Goal: Task Accomplishment & Management: Complete application form

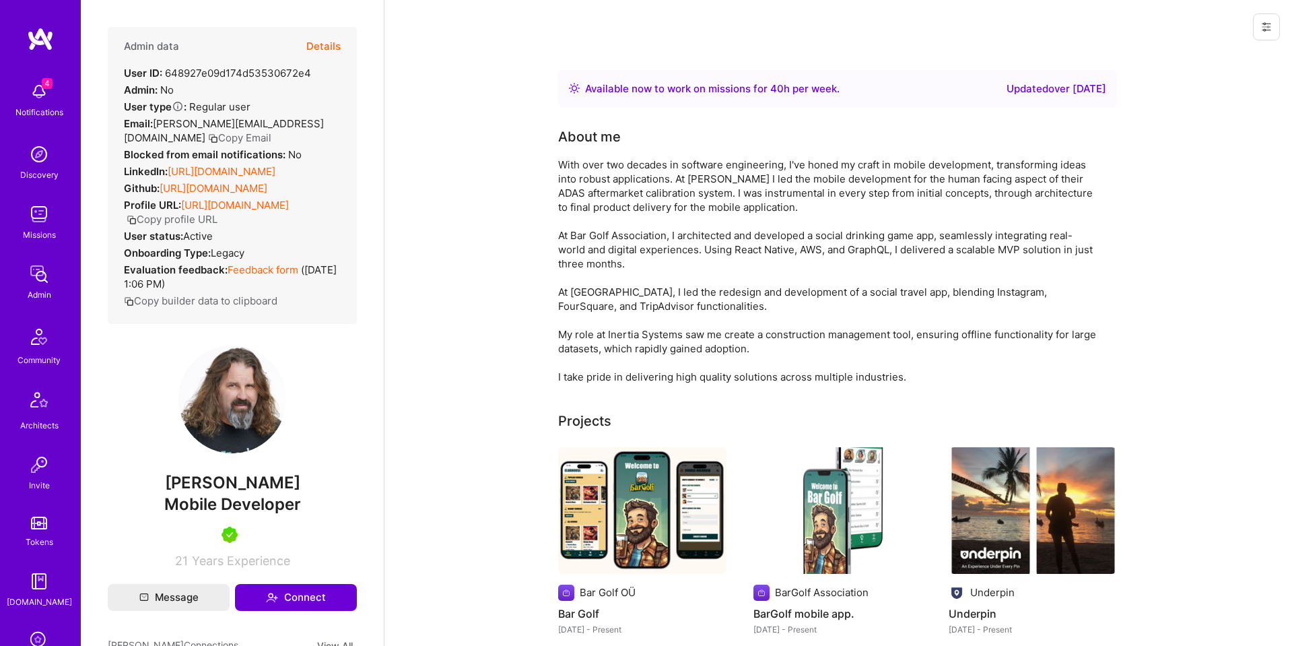
click at [321, 46] on button "Details" at bounding box center [323, 46] width 34 height 39
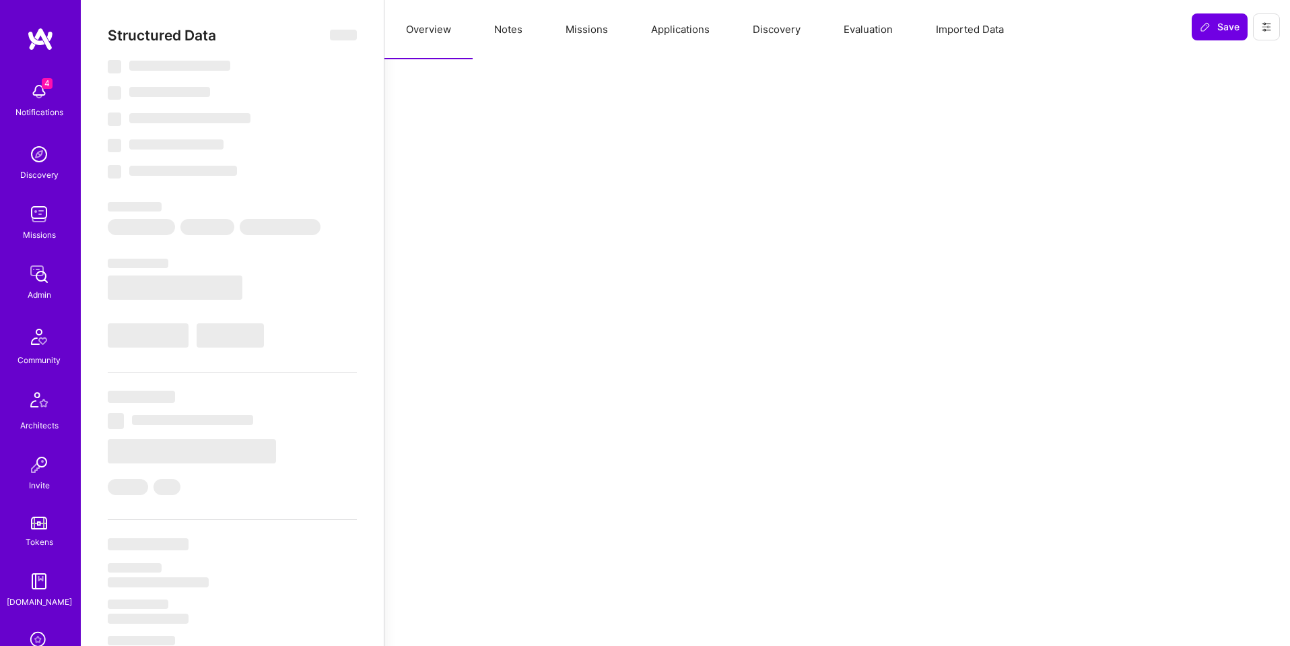
click at [590, 37] on button "Missions" at bounding box center [587, 29] width 86 height 59
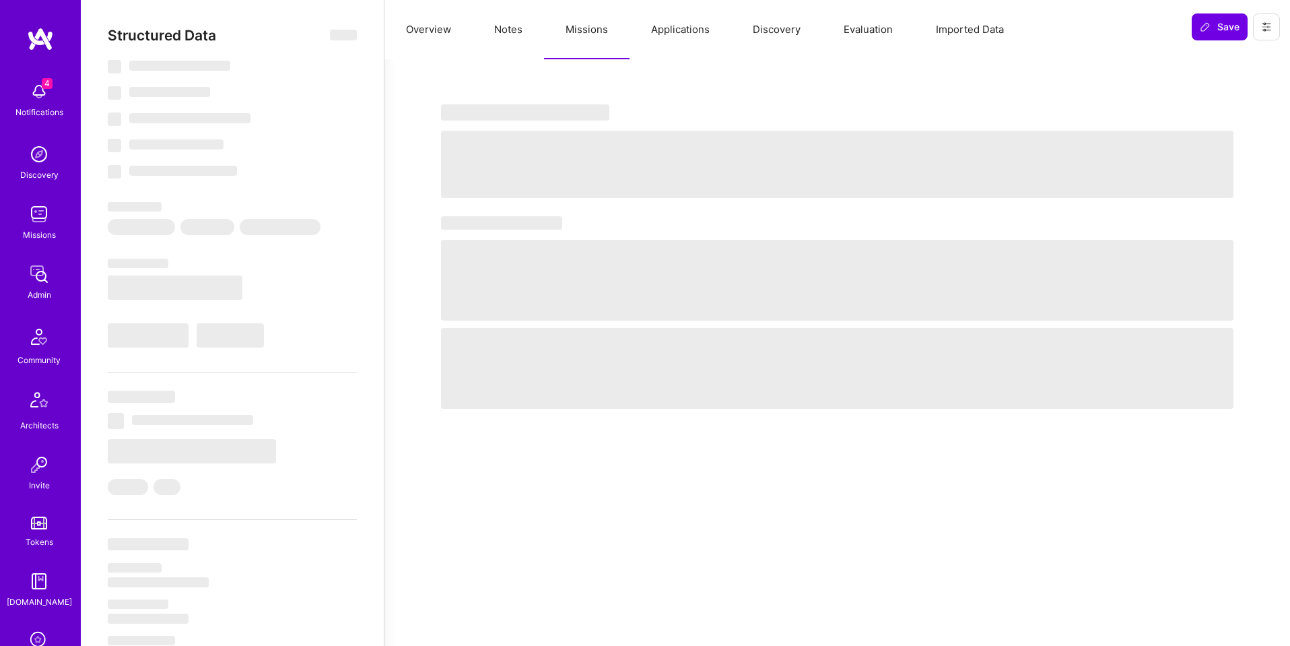
click at [685, 32] on button "Applications" at bounding box center [681, 29] width 102 height 59
select select "Right Now"
select select "5"
select select "7"
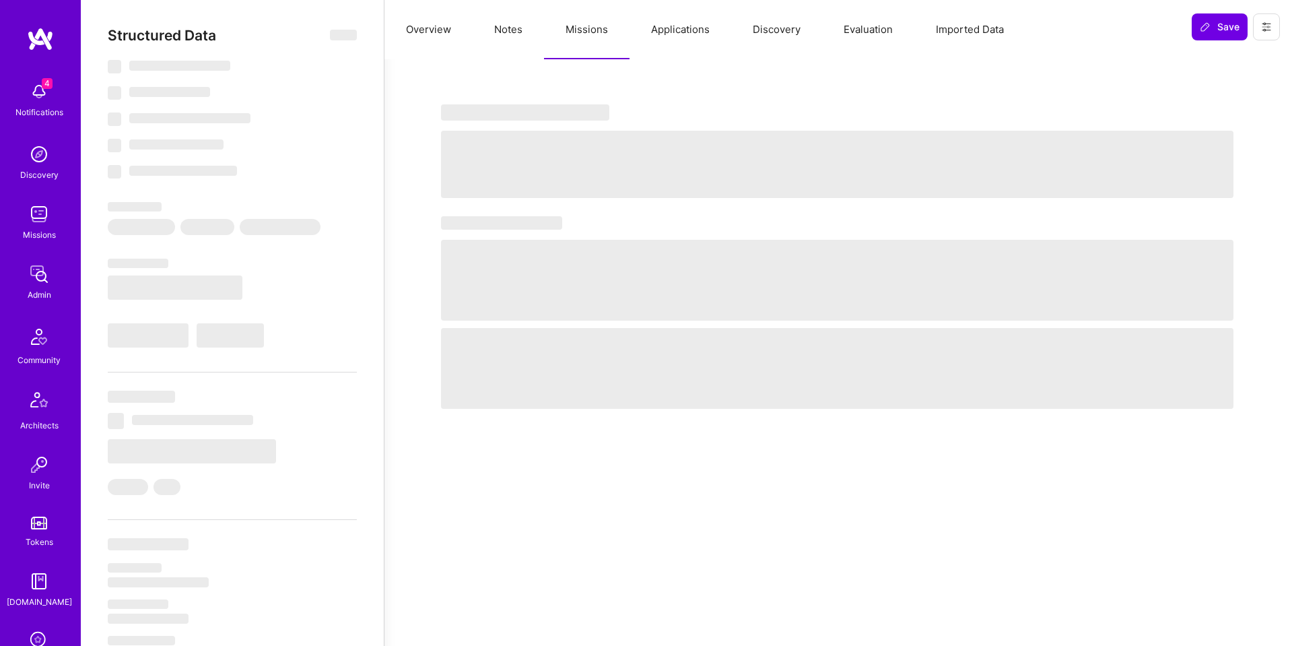
select select "7"
select select "US"
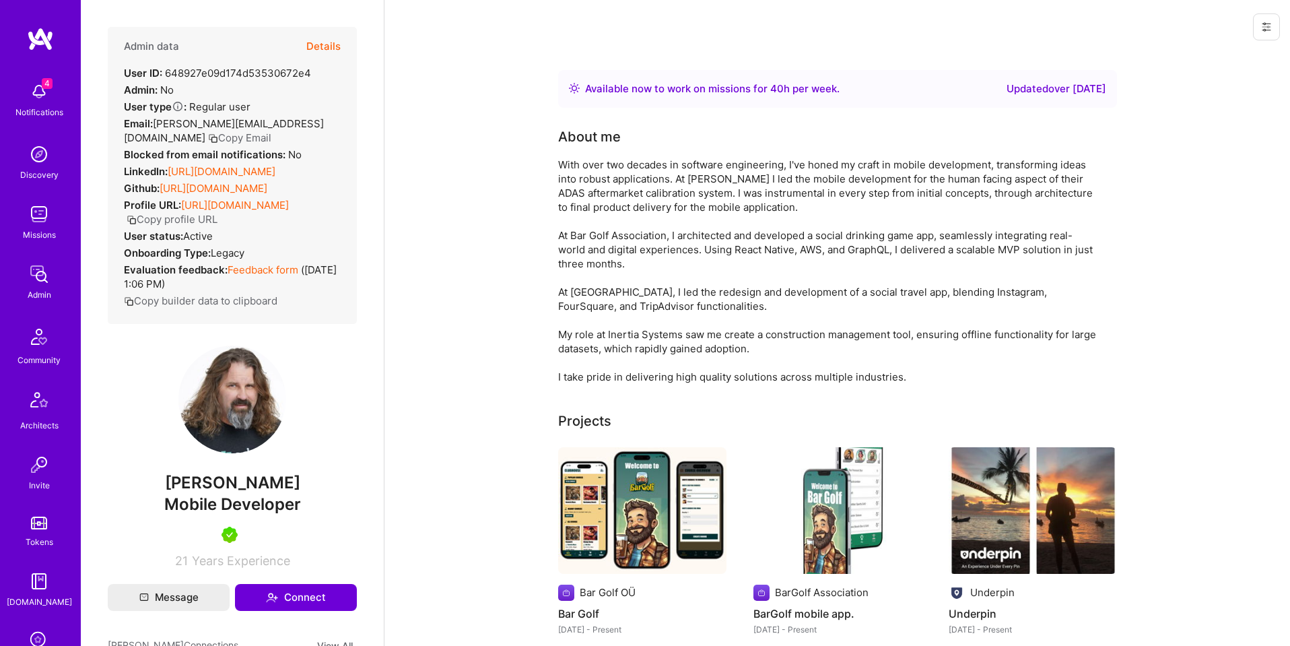
click at [328, 48] on button "Details" at bounding box center [323, 46] width 34 height 39
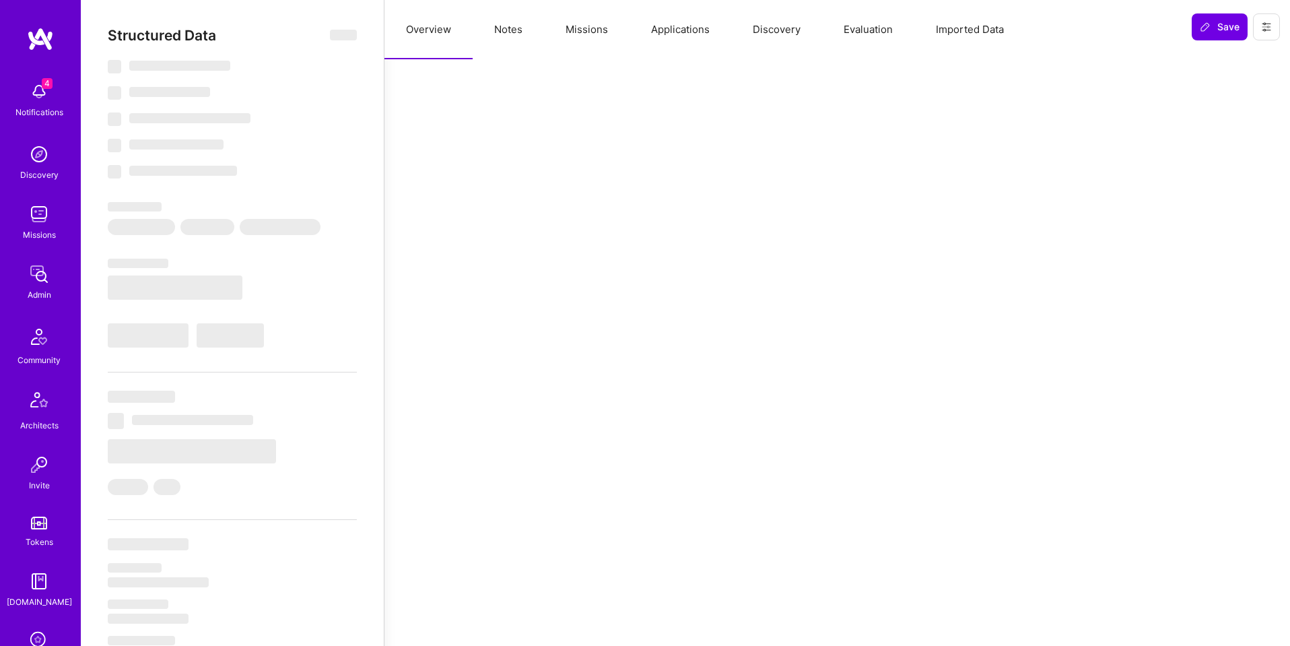
click at [679, 33] on button "Applications" at bounding box center [681, 29] width 102 height 59
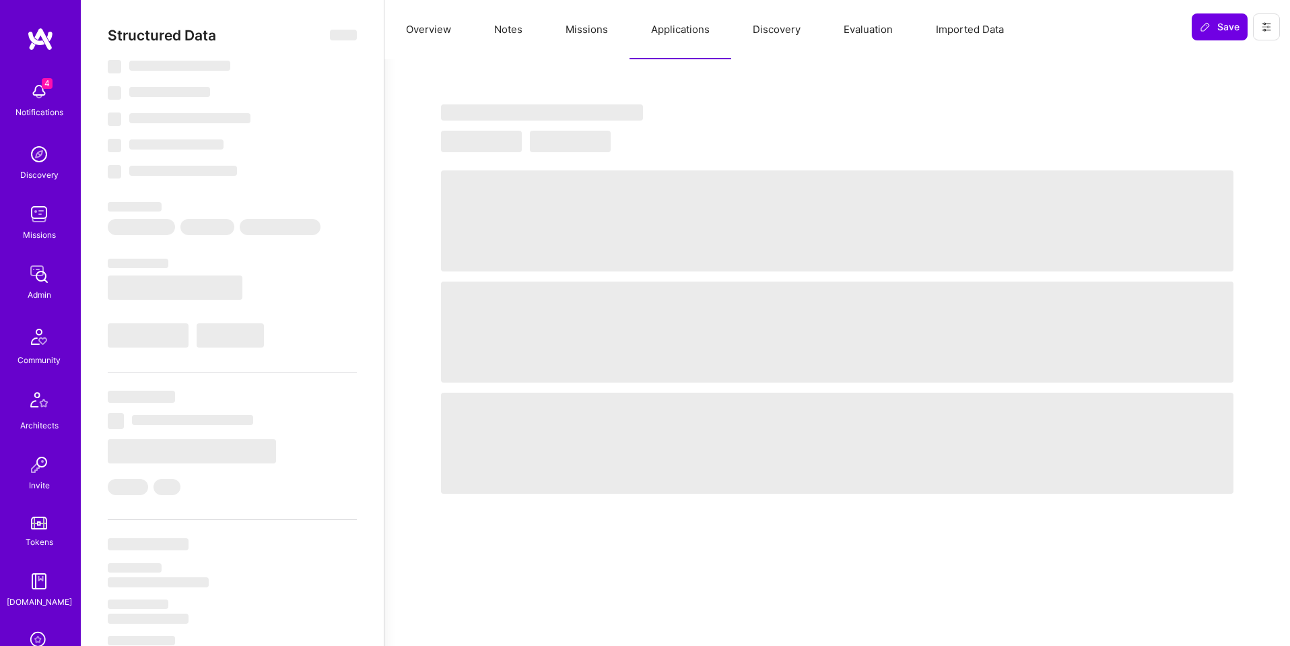
select select "Right Now"
select select "5"
select select "7"
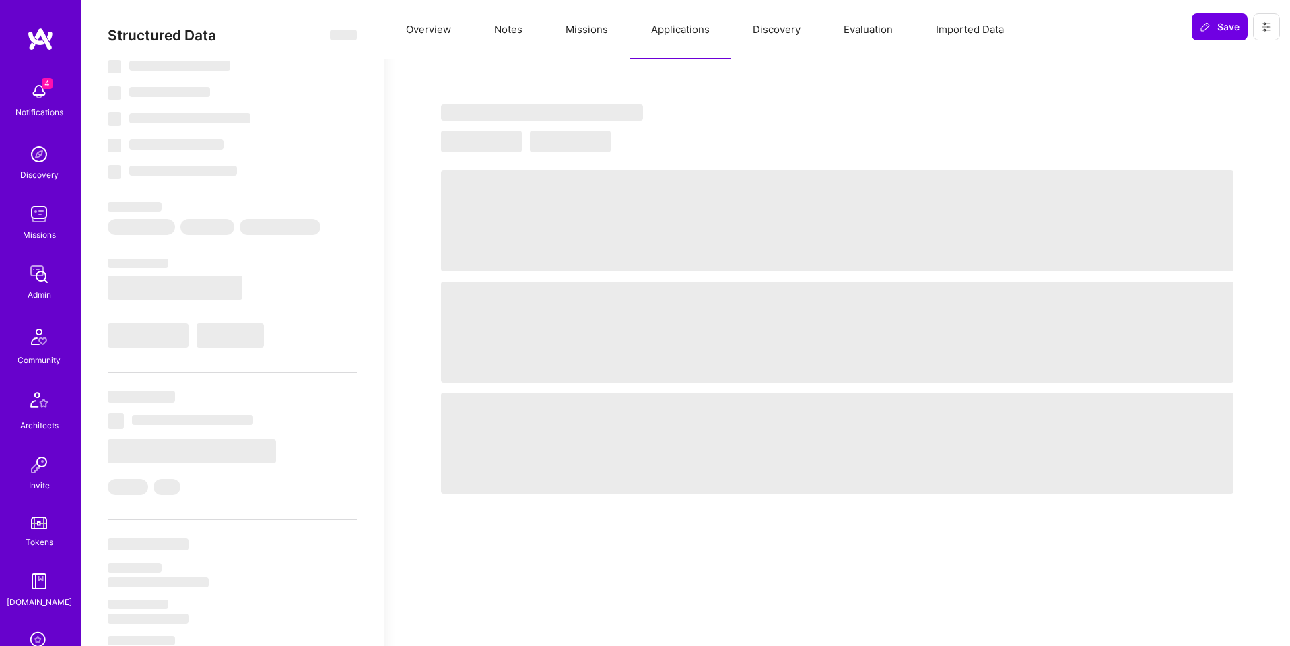
select select "US"
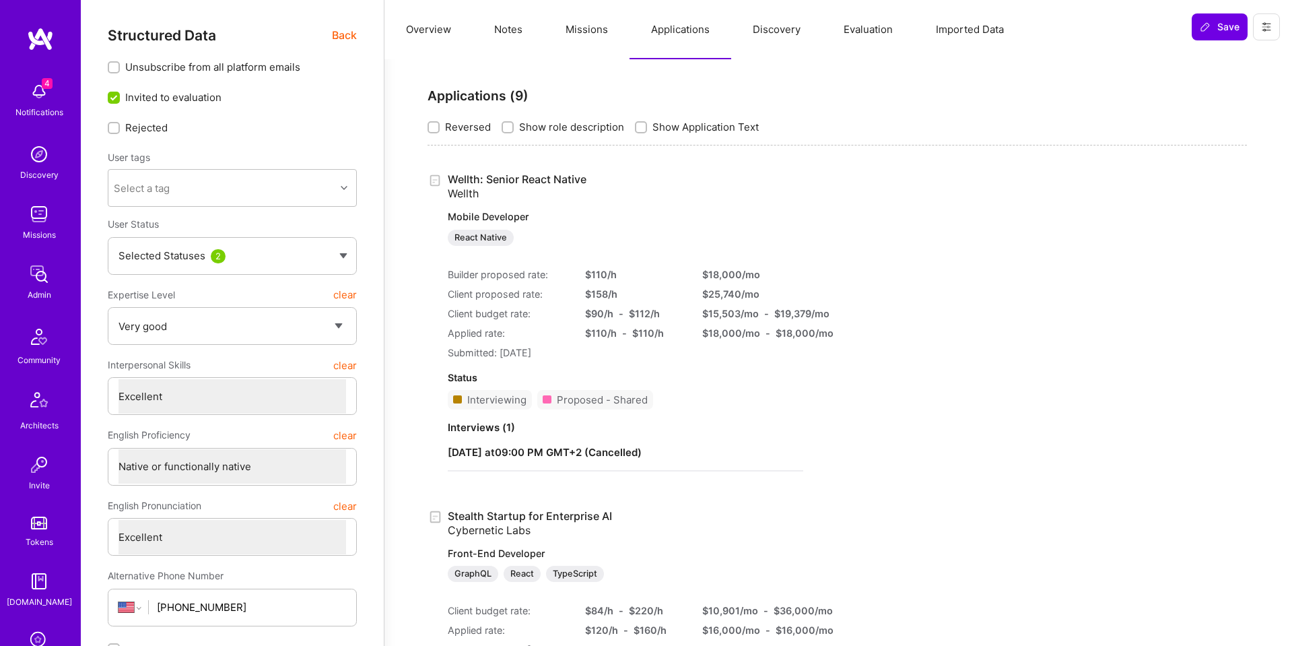
scroll to position [1, 0]
click at [544, 174] on link "Wellth: Senior React Native Wellth Mobile Developer React Native" at bounding box center [626, 208] width 356 height 73
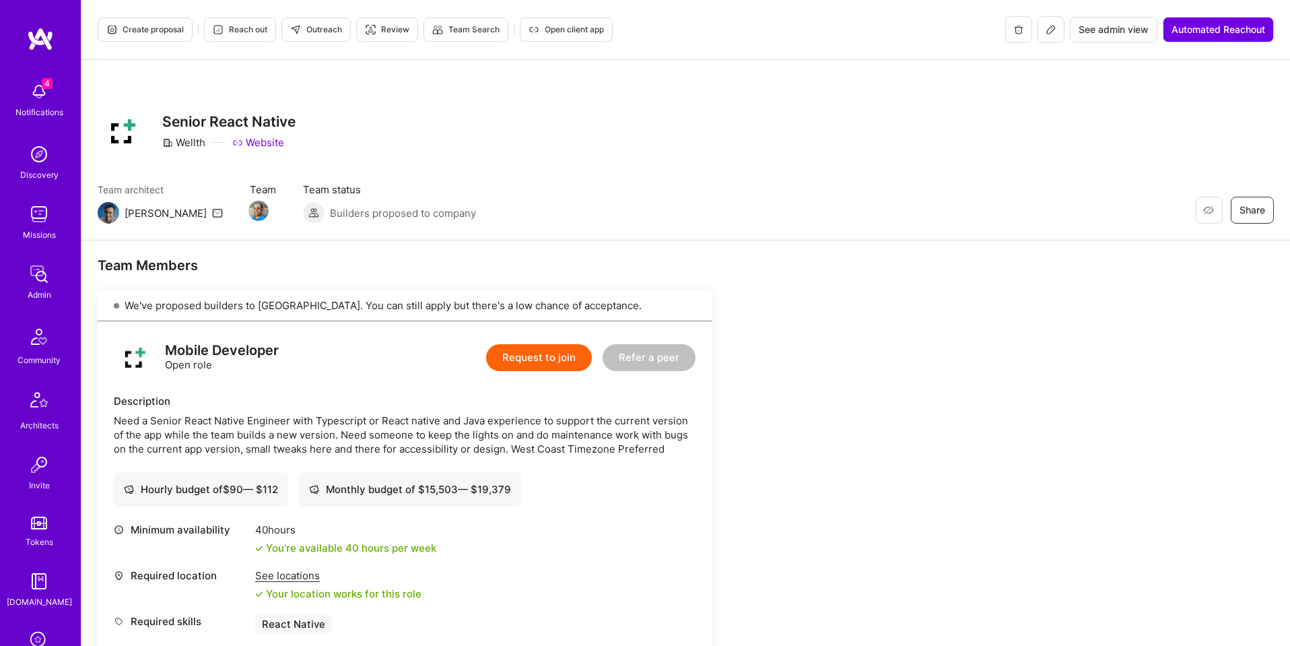
click at [578, 29] on span "Open client app" at bounding box center [566, 30] width 75 height 12
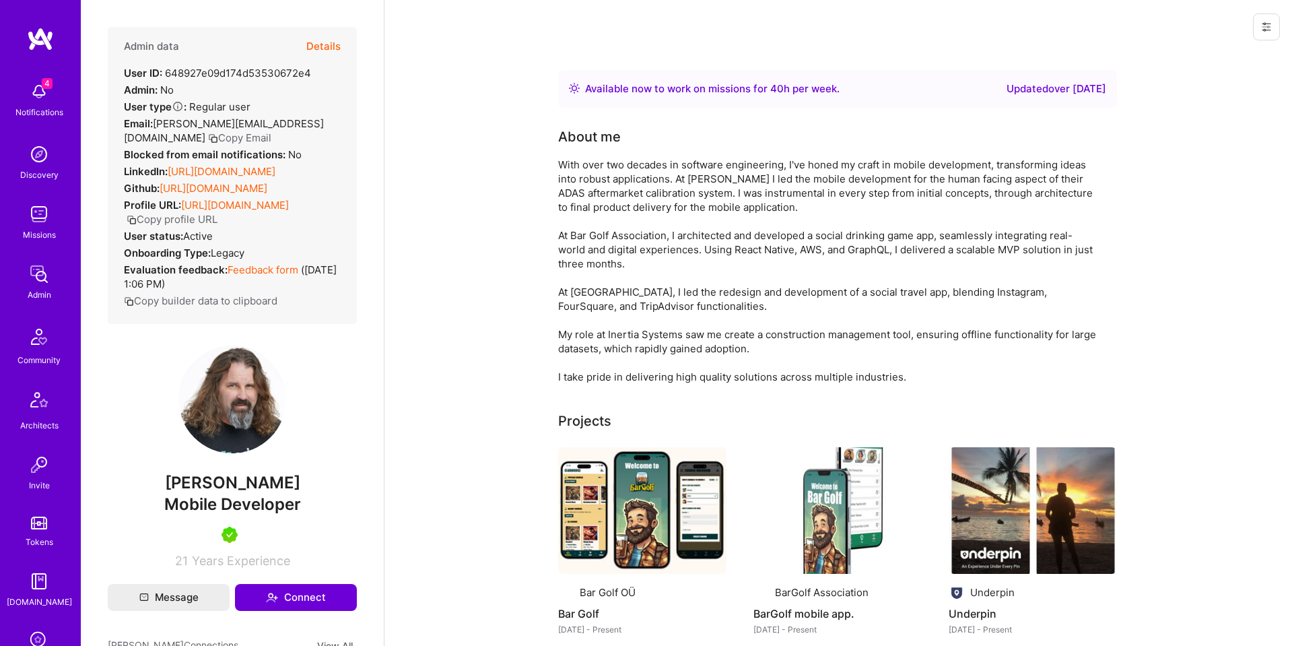
scroll to position [1, 0]
click at [312, 48] on button "Details" at bounding box center [323, 46] width 34 height 39
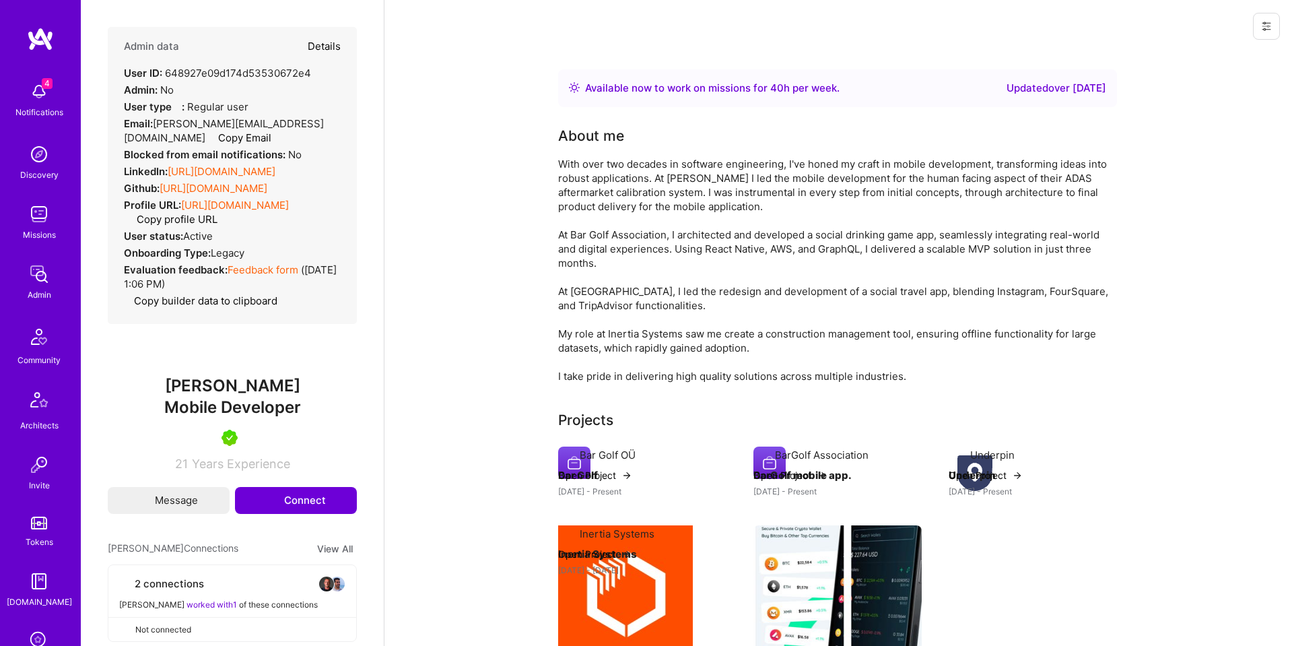
select select "5"
select select "7"
select select "US"
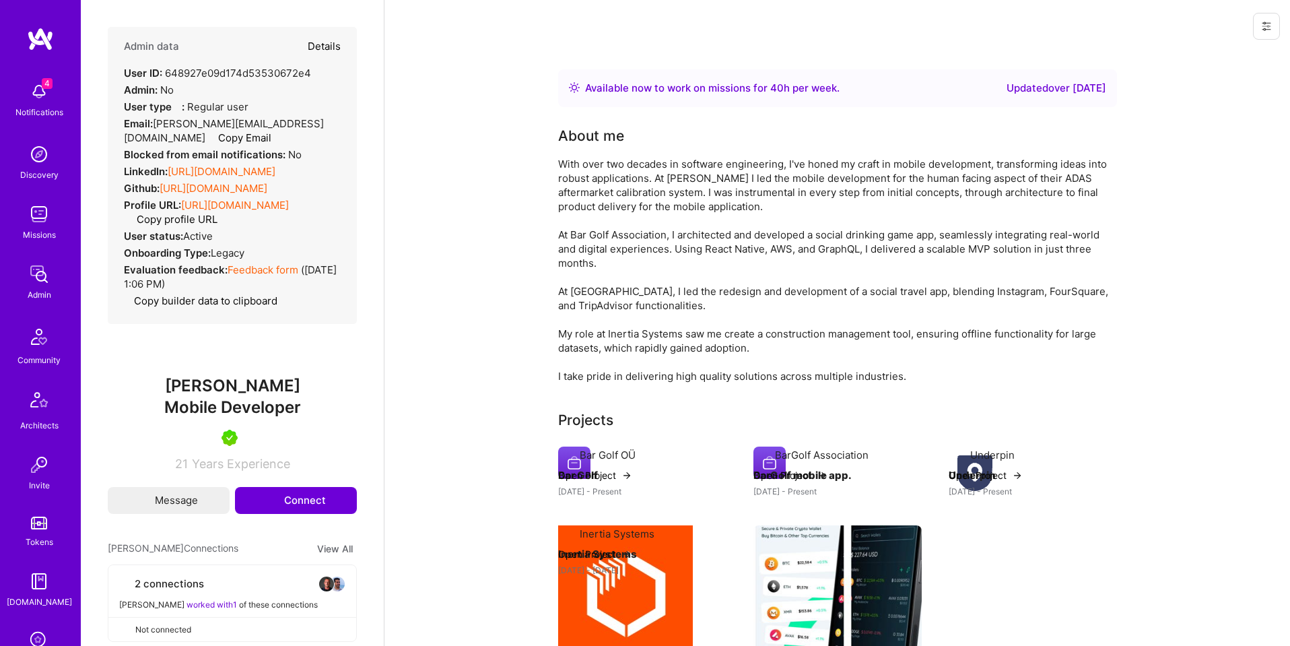
select select "Right Now"
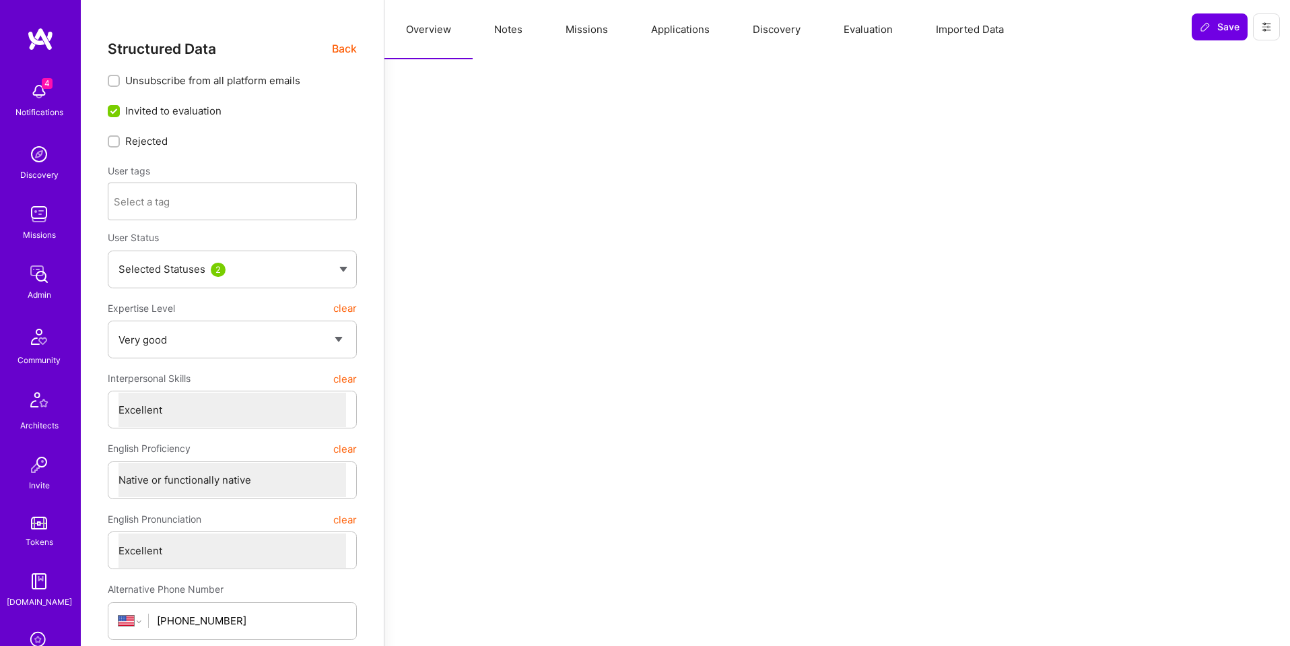
type textarea "x"
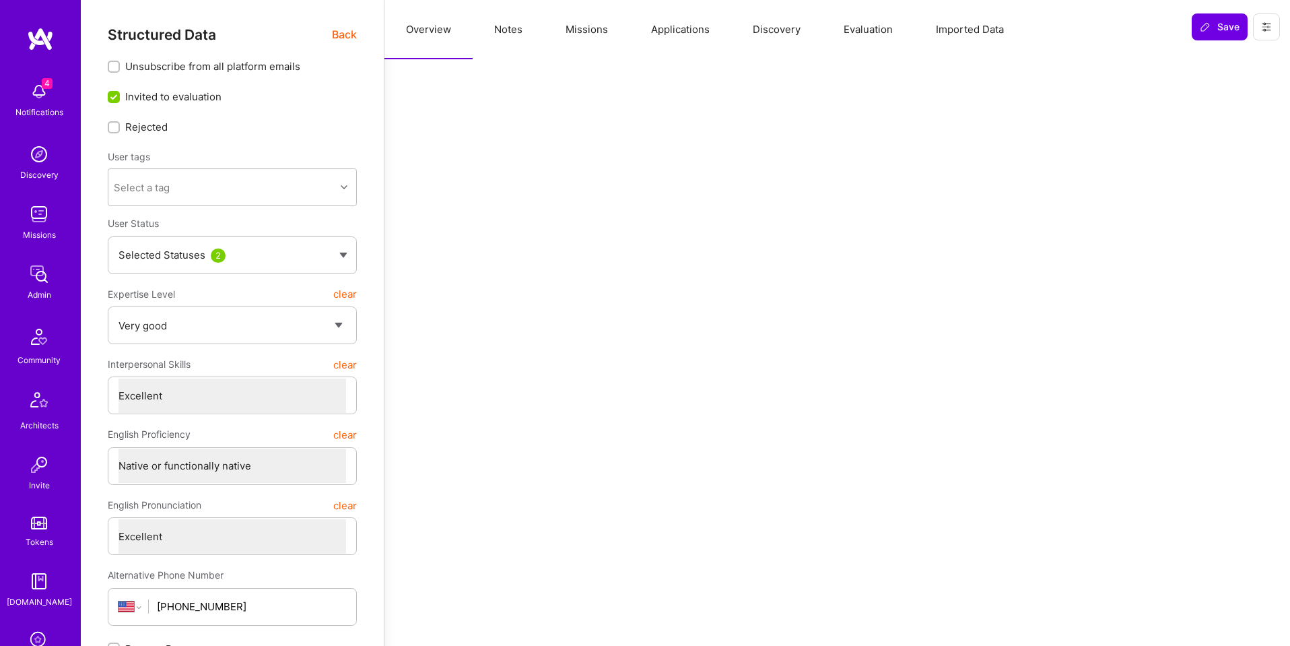
scroll to position [6, 0]
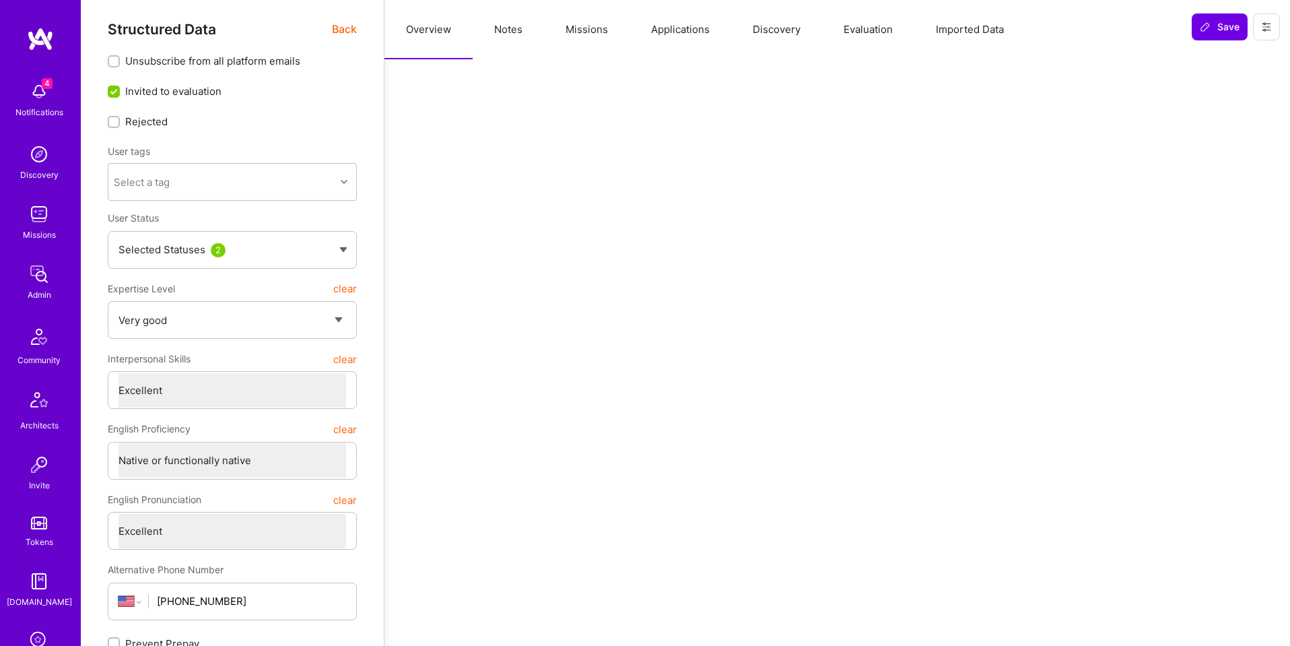
click at [699, 28] on button "Applications" at bounding box center [681, 29] width 102 height 59
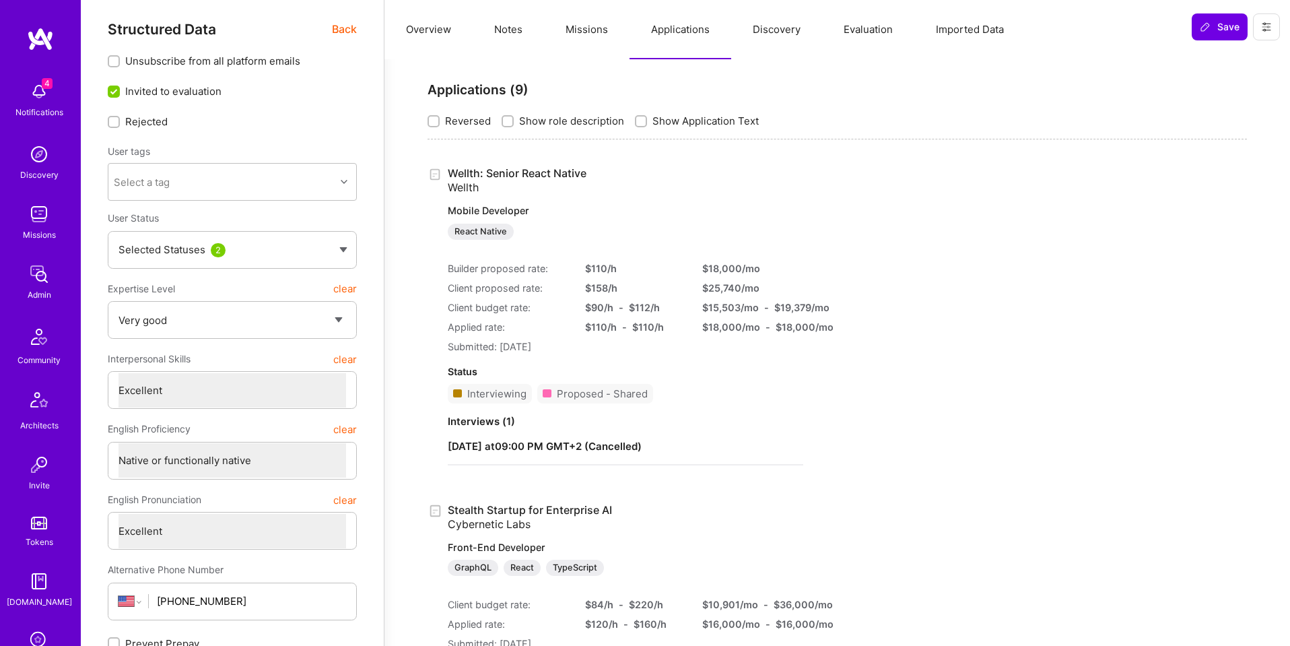
click at [548, 173] on link "Wellth: Senior React Native Wellth Mobile Developer React Native" at bounding box center [626, 202] width 356 height 73
